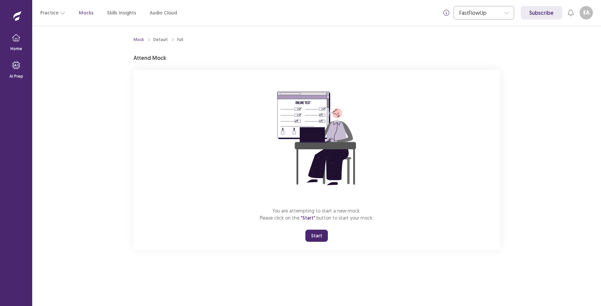
click at [317, 235] on button "Start" at bounding box center [317, 235] width 22 height 12
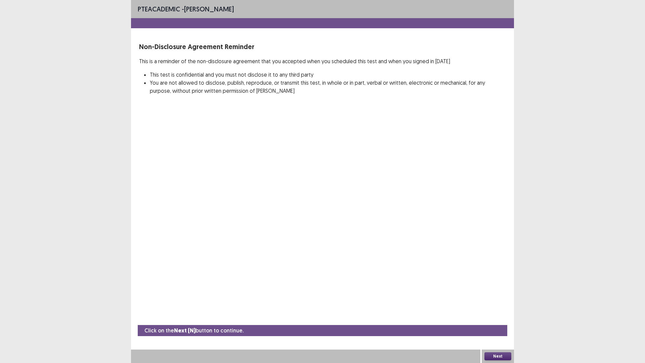
click at [496, 305] on button "Next" at bounding box center [497, 356] width 27 height 8
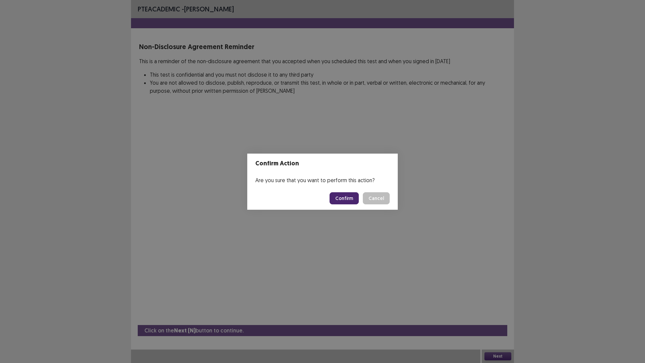
click at [348, 198] on button "Confirm" at bounding box center [343, 198] width 29 height 12
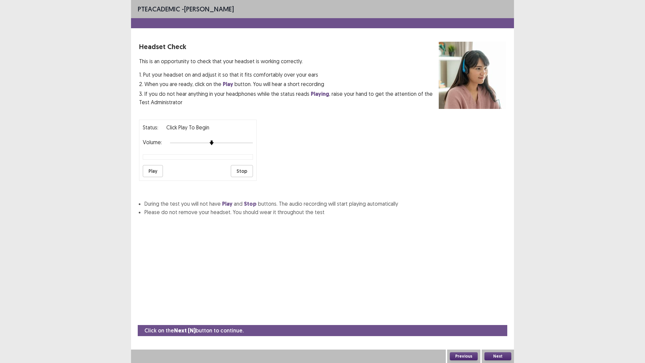
click at [154, 170] on button "Play" at bounding box center [153, 171] width 20 height 12
click at [67, 149] on div "PTE academic - [PERSON_NAME] Headset Check This is an opportunity to check that…" at bounding box center [322, 181] width 645 height 363
click at [468, 305] on button "Previous" at bounding box center [464, 356] width 28 height 8
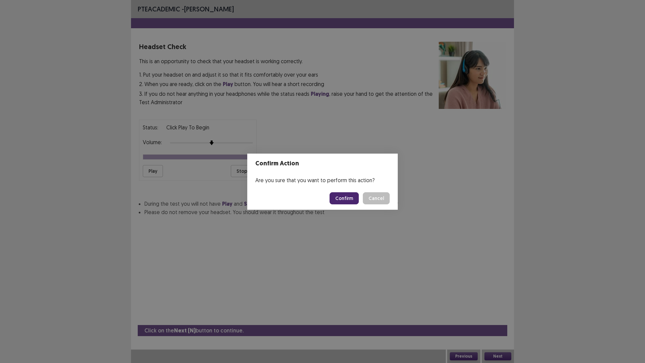
click at [351, 197] on button "Confirm" at bounding box center [343, 198] width 29 height 12
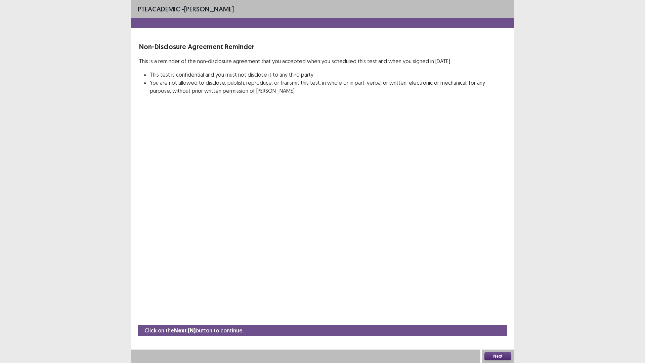
click at [97, 26] on div "PTE academic - [PERSON_NAME] Non-Disclosure Agreement Reminder This is a remind…" at bounding box center [322, 181] width 645 height 363
click at [162, 305] on p "Click on the Next (N) button to continue." at bounding box center [193, 330] width 99 height 8
drag, startPoint x: 202, startPoint y: 330, endPoint x: 198, endPoint y: 331, distance: 4.0
click at [201, 305] on p "Click on the Next (N) button to continue." at bounding box center [193, 330] width 99 height 8
drag, startPoint x: 188, startPoint y: 329, endPoint x: 194, endPoint y: 328, distance: 6.1
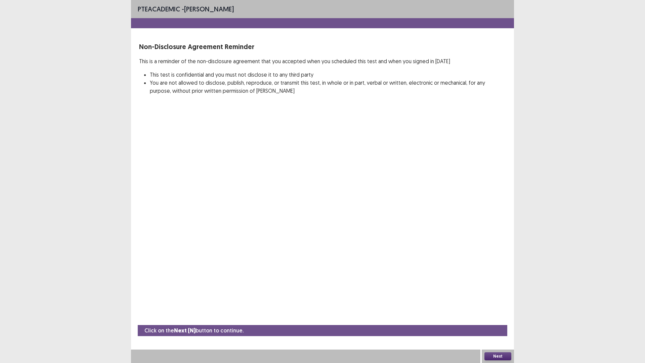
click at [188, 305] on strong "Next (N)" at bounding box center [184, 330] width 21 height 7
click at [92, 114] on div "PTE academic - [PERSON_NAME] Non-Disclosure Agreement Reminder This is a remind…" at bounding box center [322, 181] width 645 height 363
click at [484, 305] on button "Next" at bounding box center [497, 356] width 27 height 8
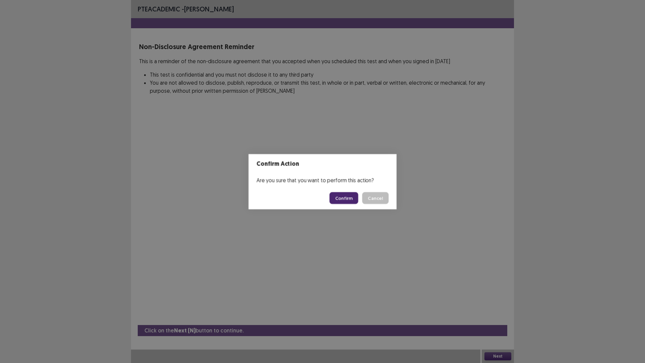
click at [362, 192] on button "Cancel" at bounding box center [375, 198] width 27 height 12
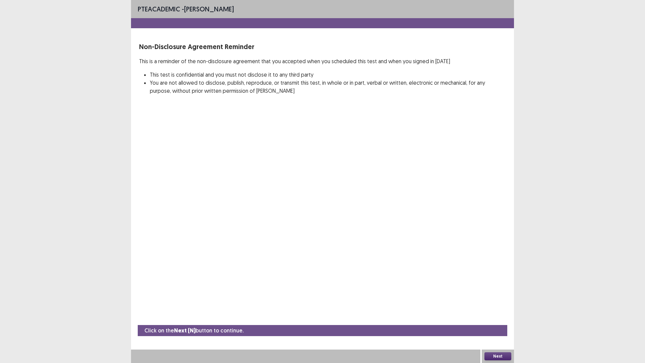
click at [484, 305] on button "Next" at bounding box center [497, 356] width 27 height 8
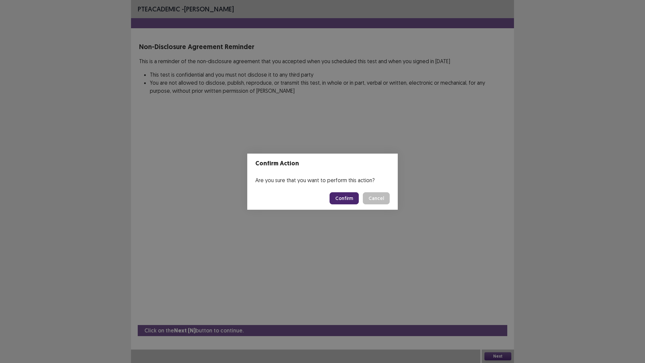
click at [379, 194] on button "Cancel" at bounding box center [376, 198] width 27 height 12
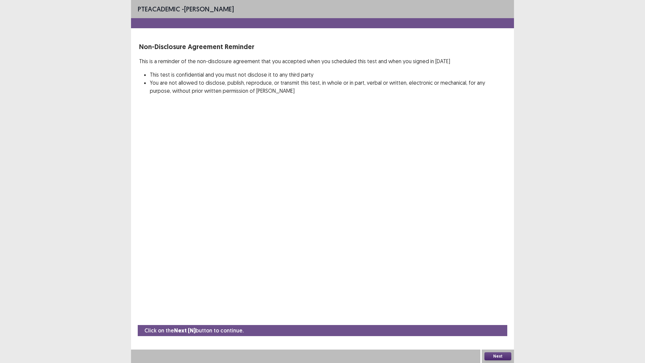
click at [484, 305] on button "Next" at bounding box center [497, 356] width 27 height 8
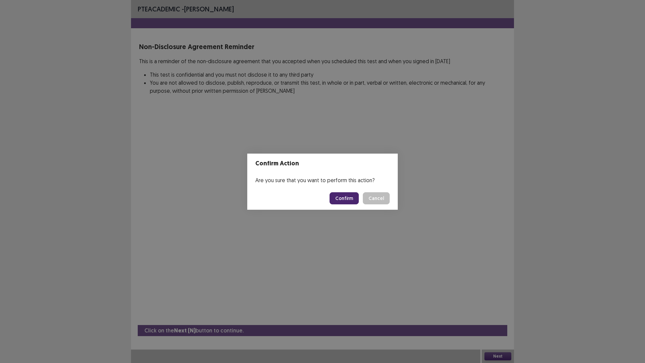
click at [363, 192] on button "Cancel" at bounding box center [376, 198] width 27 height 12
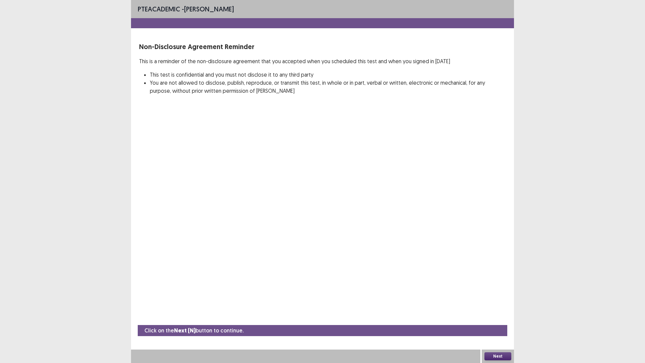
drag, startPoint x: 103, startPoint y: 359, endPoint x: 113, endPoint y: 359, distance: 10.1
click at [104, 305] on div "PTE academic - [PERSON_NAME] Non-Disclosure Agreement Reminder This is a remind…" at bounding box center [322, 181] width 645 height 363
